Goal: Obtain resource: Obtain resource

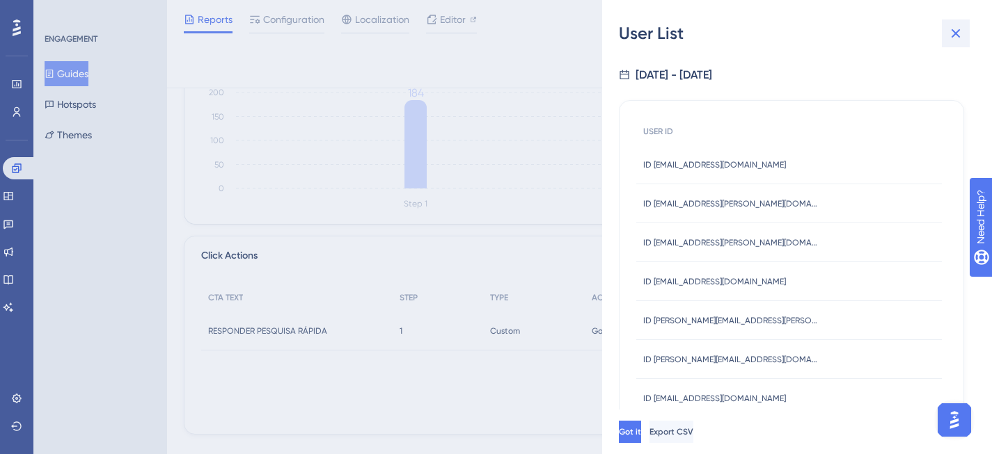
click at [958, 32] on icon at bounding box center [955, 33] width 17 height 17
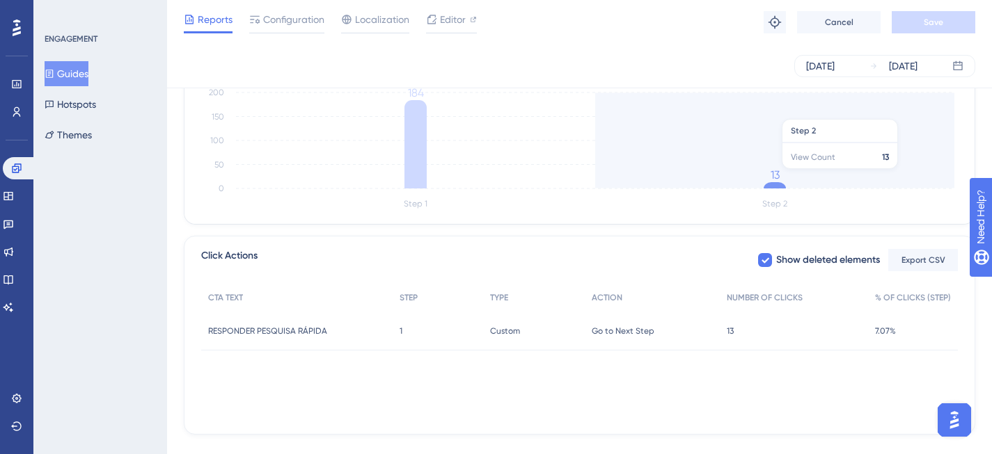
click at [704, 176] on icon "Step 1 Step 2 0 50 100 150 200 184 13" at bounding box center [579, 146] width 756 height 133
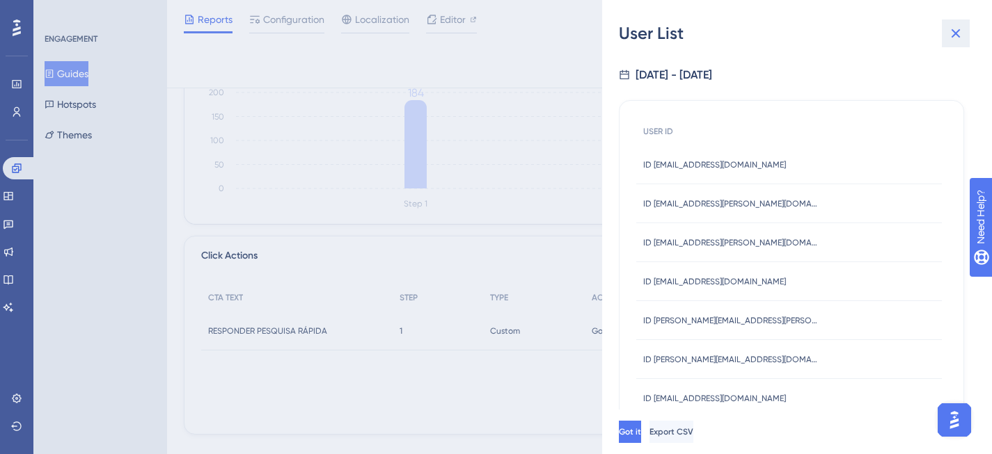
click at [966, 31] on button at bounding box center [956, 33] width 28 height 28
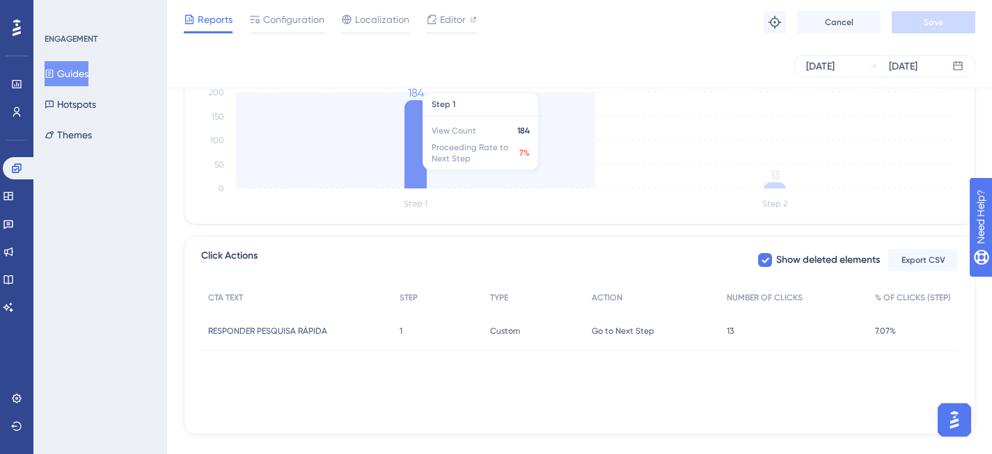
click at [416, 124] on icon at bounding box center [415, 144] width 22 height 88
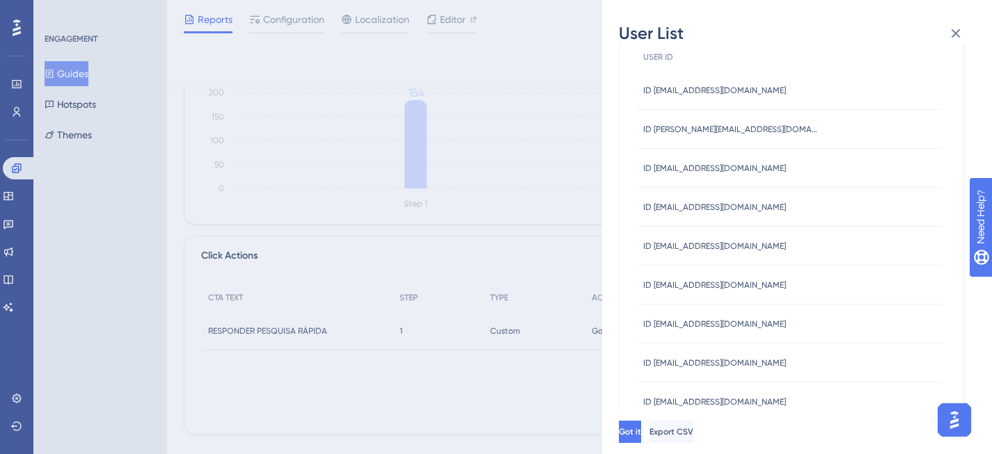
scroll to position [547, 0]
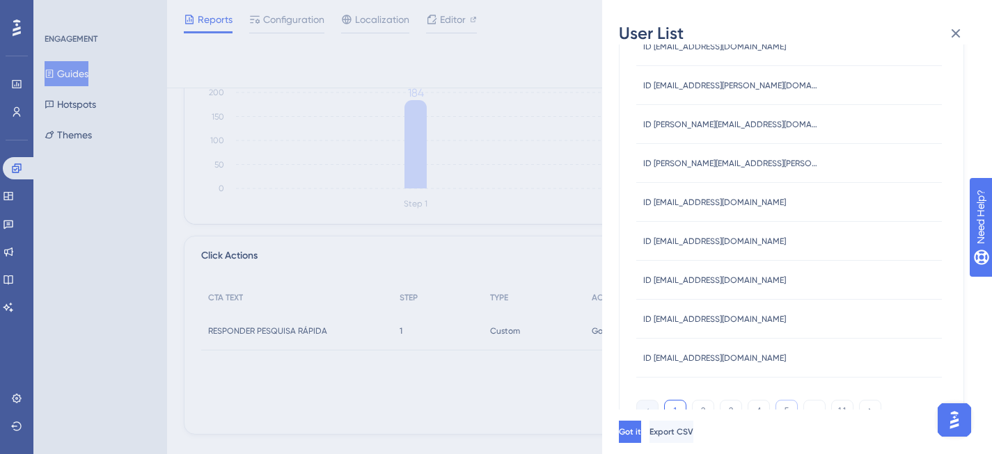
click at [785, 411] on button "5" at bounding box center [786, 411] width 22 height 22
drag, startPoint x: 654, startPoint y: 240, endPoint x: 752, endPoint y: 239, distance: 97.4
click at [752, 239] on div "ID [EMAIL_ADDRESS][DOMAIN_NAME] ID [EMAIL_ADDRESS][DOMAIN_NAME]" at bounding box center [788, 241] width 305 height 39
copy span "[EMAIL_ADDRESS][DOMAIN_NAME]"
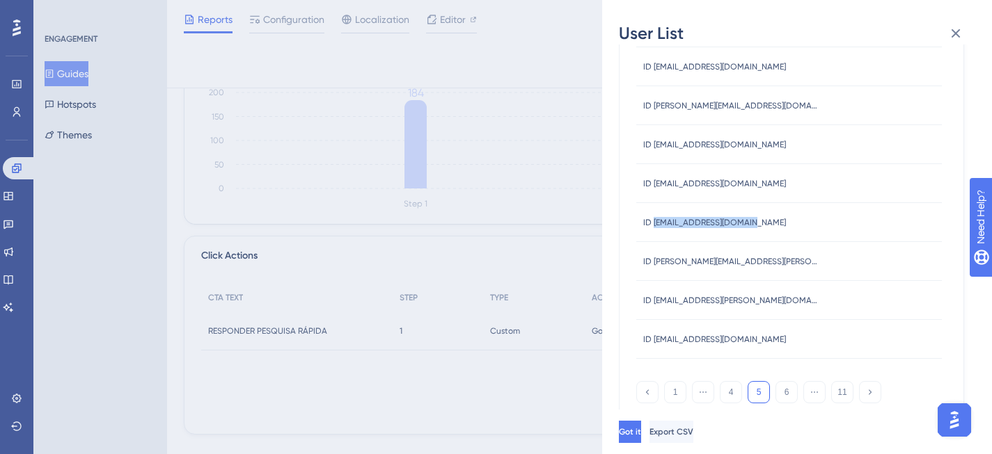
scroll to position [566, 0]
drag, startPoint x: 788, startPoint y: 341, endPoint x: 654, endPoint y: 337, distance: 134.3
click at [654, 337] on div "ID [EMAIL_ADDRESS][DOMAIN_NAME] ID [EMAIL_ADDRESS][DOMAIN_NAME]" at bounding box center [788, 338] width 305 height 39
copy span "[PERSON_NAME][EMAIL_ADDRESS][DOMAIN_NAME]"
click at [780, 393] on button "6" at bounding box center [786, 392] width 22 height 22
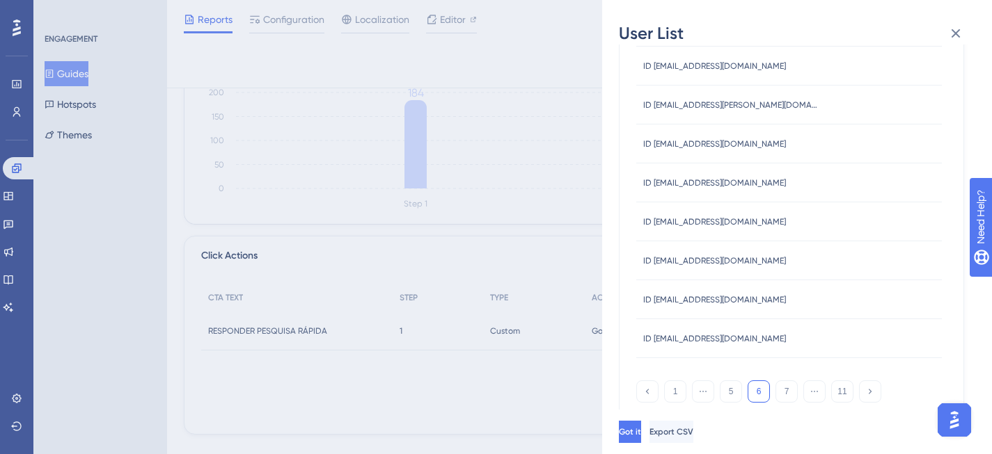
drag, startPoint x: 786, startPoint y: 259, endPoint x: 653, endPoint y: 262, distance: 133.0
click at [653, 262] on div "ID [EMAIL_ADDRESS][DOMAIN_NAME] ID [EMAIL_ADDRESS][DOMAIN_NAME]" at bounding box center [788, 260] width 305 height 39
copy span "[EMAIL_ADDRESS][DOMAIN_NAME]"
